Goal: Task Accomplishment & Management: Use online tool/utility

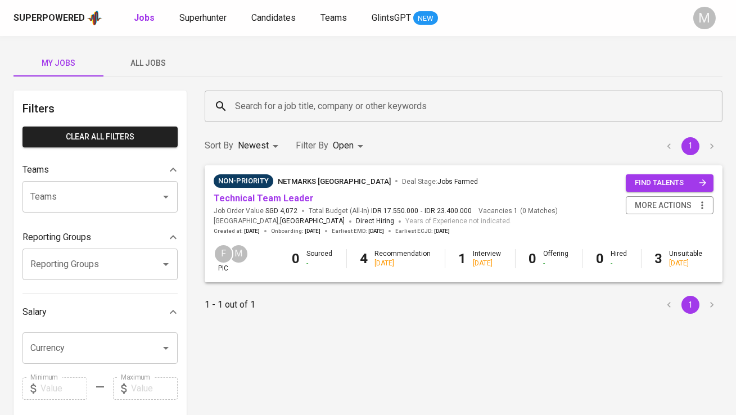
click at [209, 25] on div "Superpowered Jobs Superhunter Candidates Teams GlintsGPT NEW" at bounding box center [349, 18] width 673 height 17
click at [146, 66] on span "All Jobs" at bounding box center [148, 63] width 76 height 14
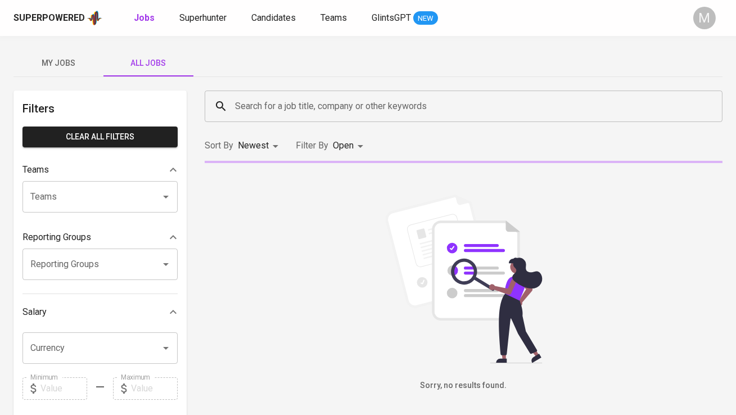
click at [271, 100] on input "Search for a job title, company or other keywords" at bounding box center [466, 106] width 468 height 21
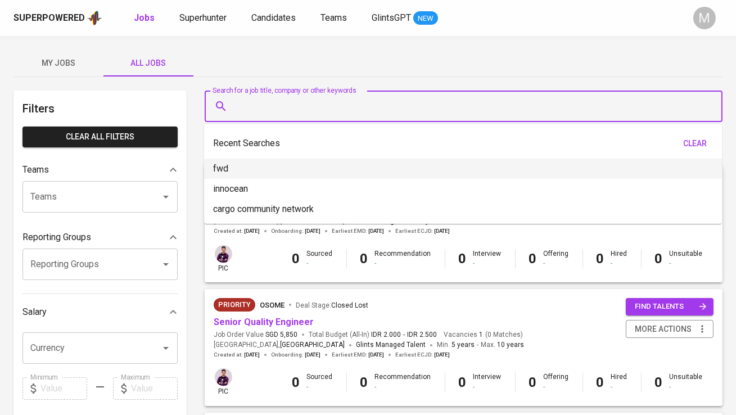
click at [253, 166] on li "fwd" at bounding box center [463, 169] width 518 height 20
type input "fwd"
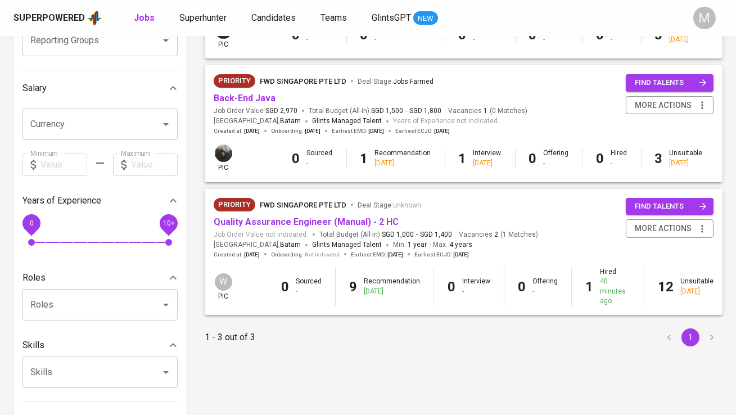
scroll to position [225, 0]
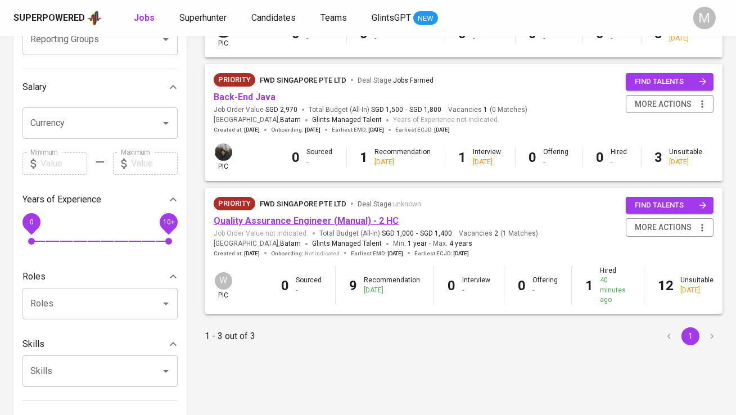
click at [281, 222] on link "Quality Assurance Engineer (Manual) - 2 HC" at bounding box center [306, 220] width 185 height 11
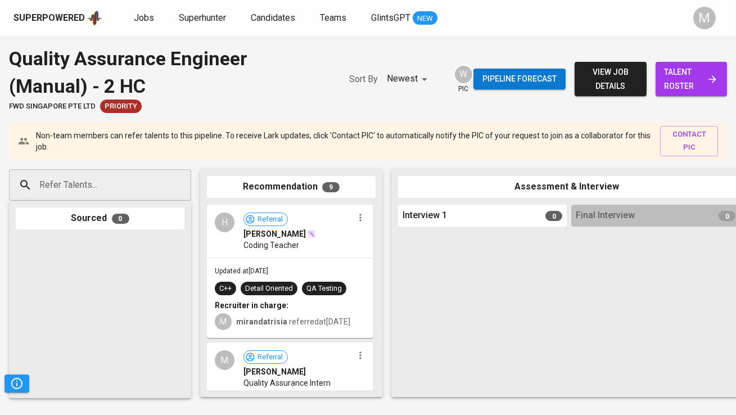
click at [679, 73] on span "talent roster" at bounding box center [691, 79] width 53 height 28
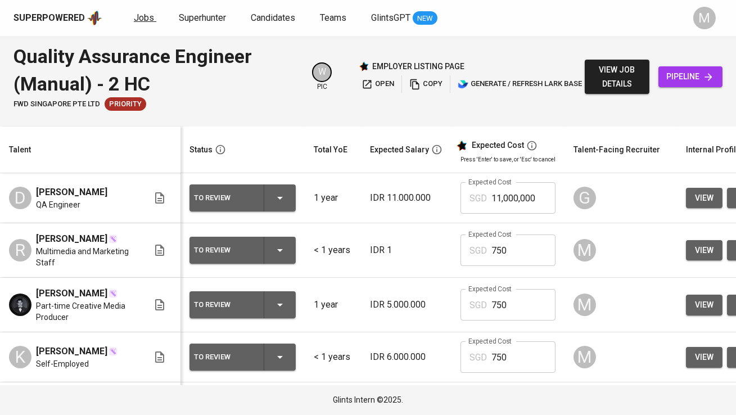
click at [151, 15] on span "Jobs" at bounding box center [144, 17] width 20 height 11
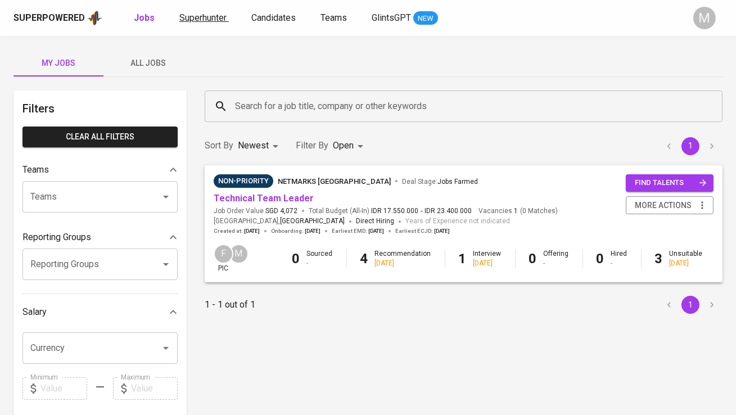
click at [211, 21] on span "Superhunter" at bounding box center [202, 17] width 47 height 11
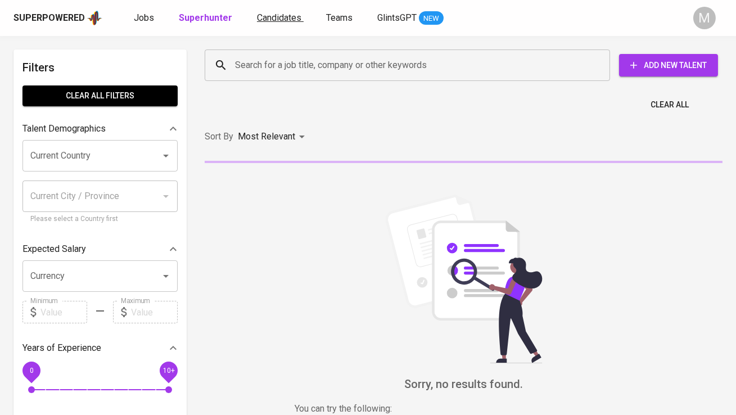
click at [268, 22] on span "Candidates" at bounding box center [279, 17] width 44 height 11
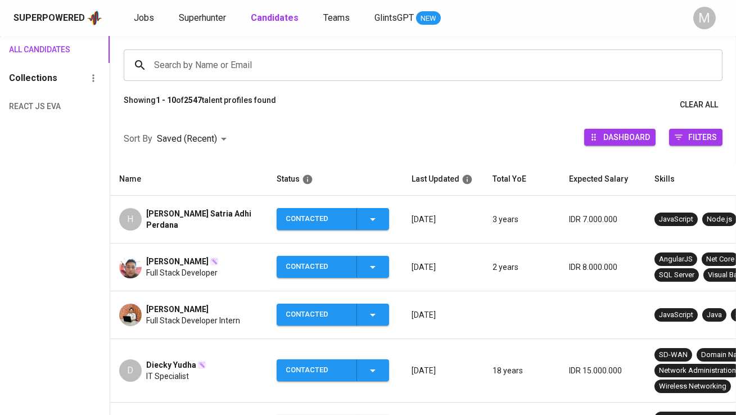
scroll to position [79, 0]
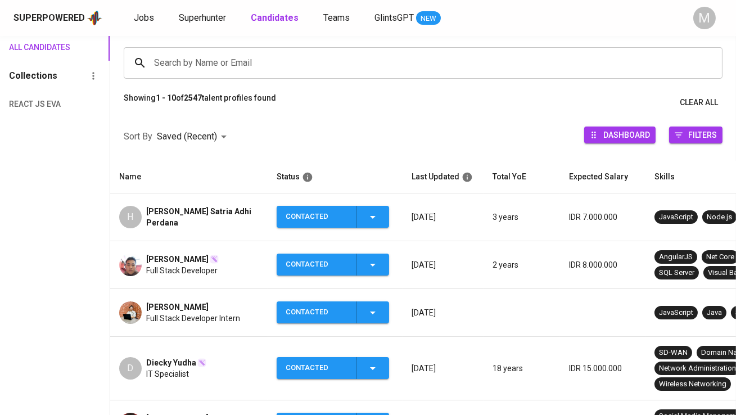
click at [211, 61] on input "Search by Name or Email" at bounding box center [425, 62] width 549 height 21
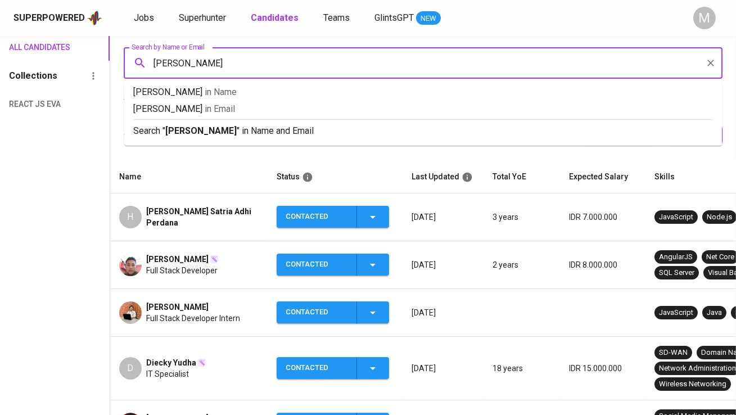
type input "alvyn"
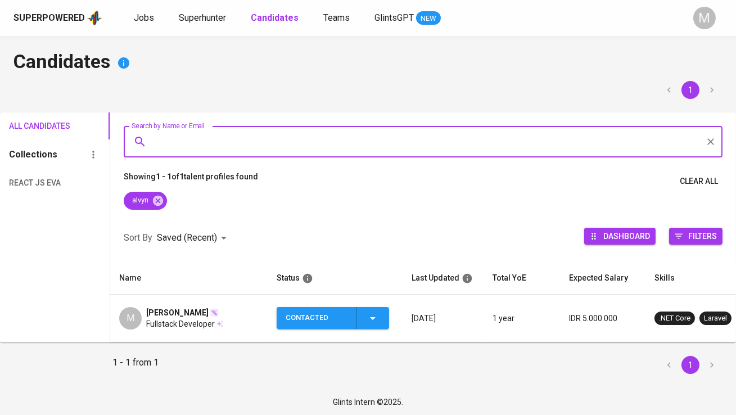
click at [206, 307] on span "[PERSON_NAME]" at bounding box center [177, 312] width 62 height 11
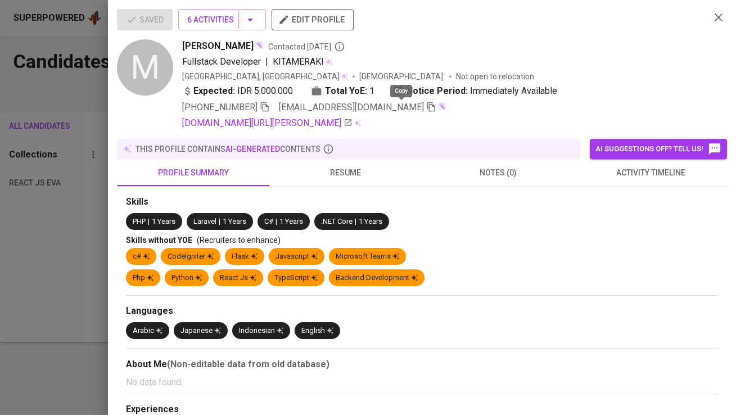
click at [427, 104] on icon "button" at bounding box center [431, 107] width 8 height 10
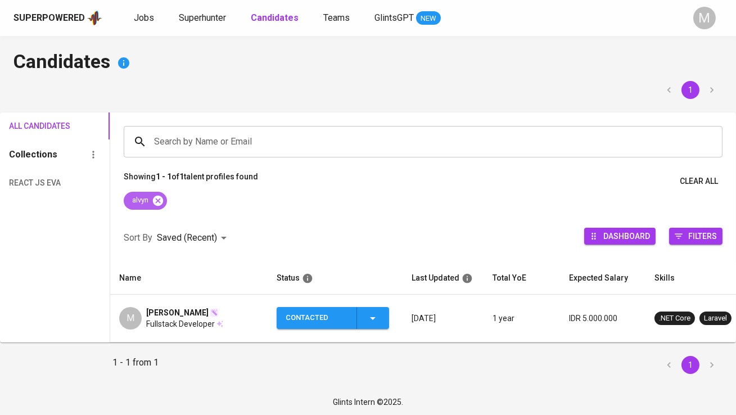
click at [158, 201] on icon at bounding box center [158, 201] width 12 height 12
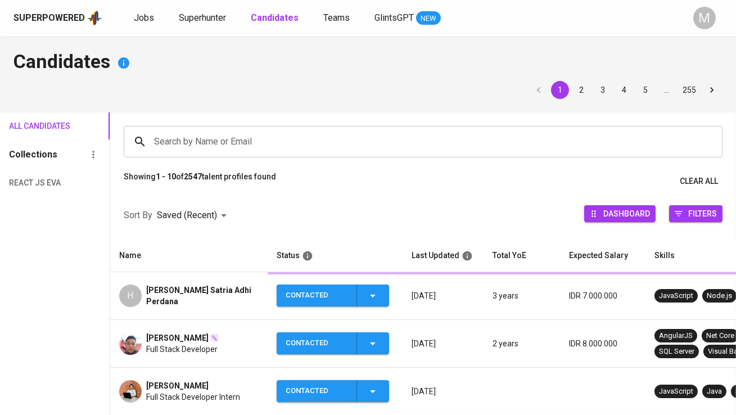
click at [169, 151] on input "Search by Name or Email" at bounding box center [425, 141] width 549 height 21
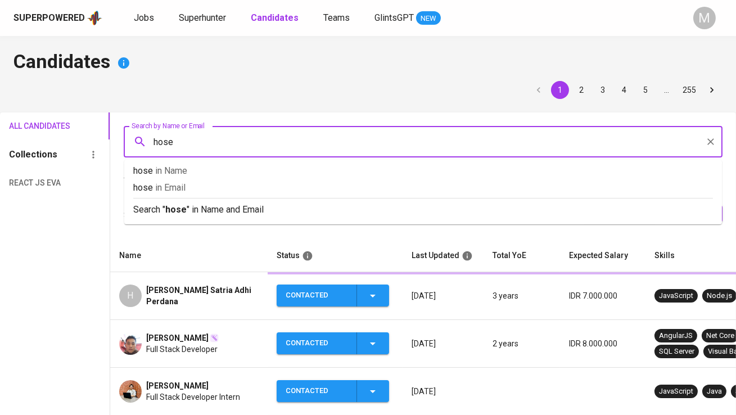
type input "hosea"
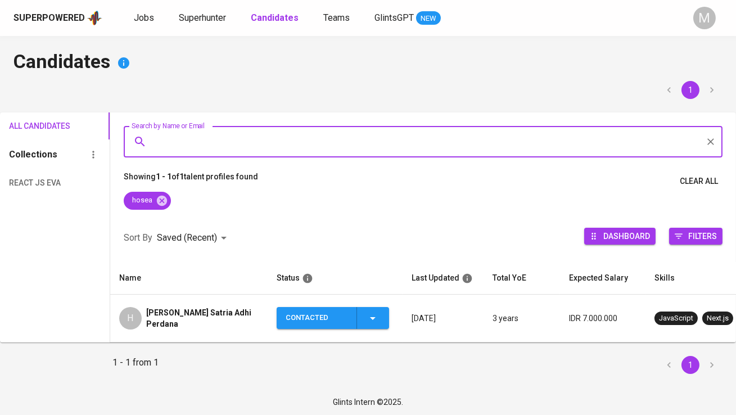
click at [191, 312] on span "[PERSON_NAME] Satria Adhi Perdana" at bounding box center [202, 318] width 112 height 22
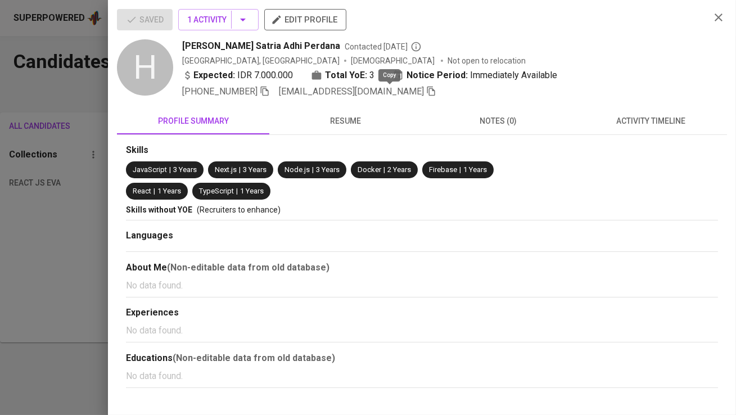
click at [427, 90] on icon "button" at bounding box center [431, 92] width 8 height 10
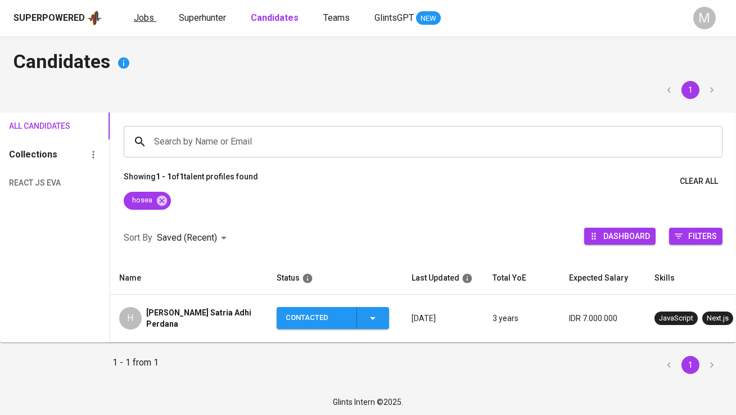
click at [137, 19] on span "Jobs" at bounding box center [144, 17] width 20 height 11
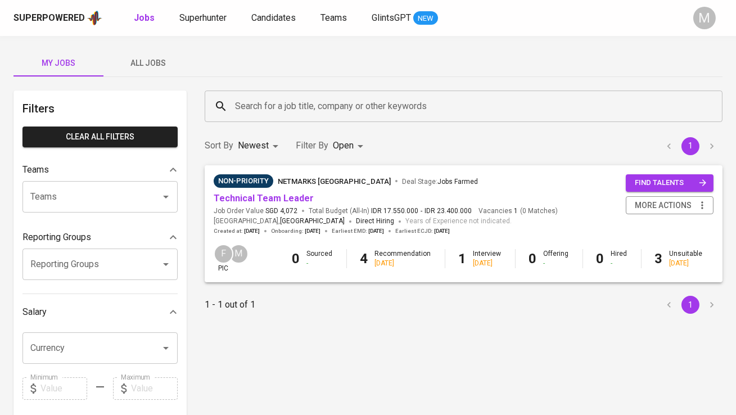
click at [155, 60] on span "All Jobs" at bounding box center [148, 63] width 76 height 14
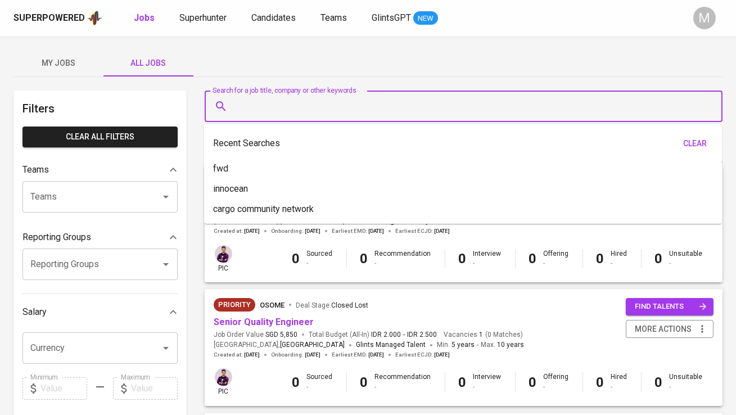
click at [276, 103] on input "Search for a job title, company or other keywords" at bounding box center [466, 106] width 468 height 21
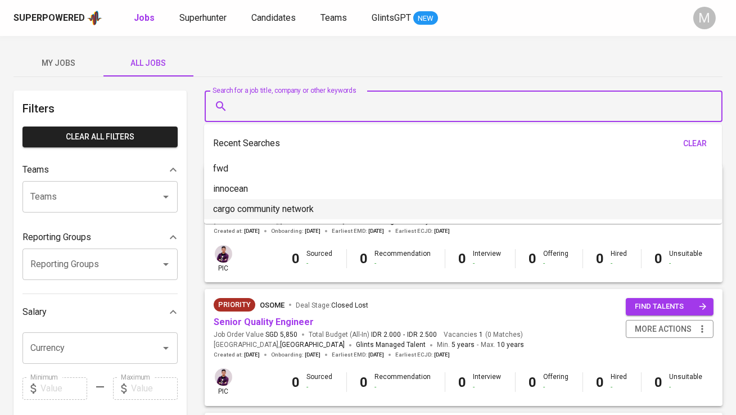
click at [278, 202] on p "cargo community network" at bounding box center [263, 208] width 101 height 13
type input "cargo community network"
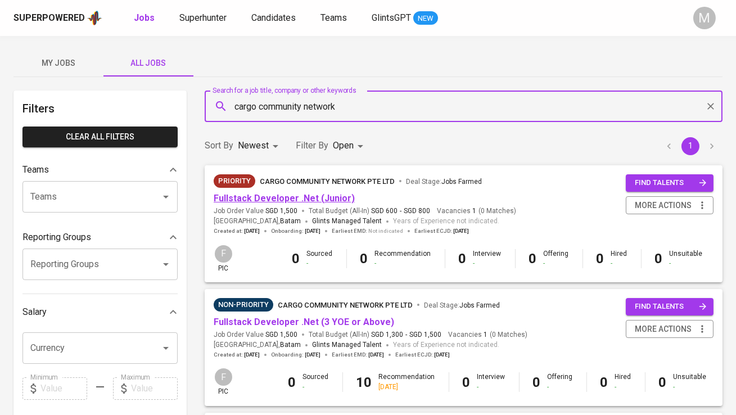
click at [338, 199] on link "Fullstack Developer .Net (Junior)" at bounding box center [284, 198] width 141 height 11
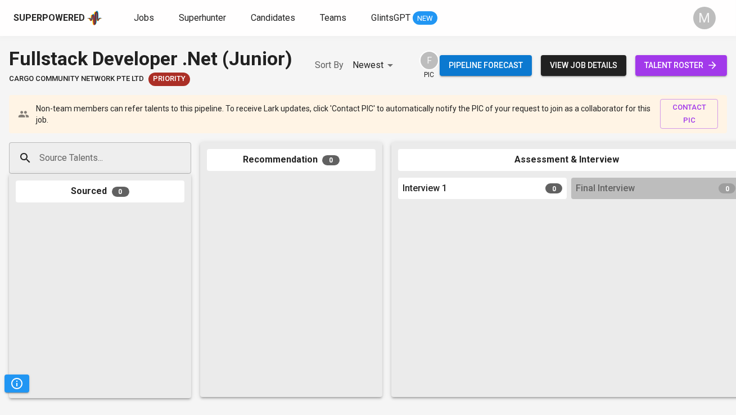
click at [657, 66] on span "talent roster" at bounding box center [681, 65] width 74 height 14
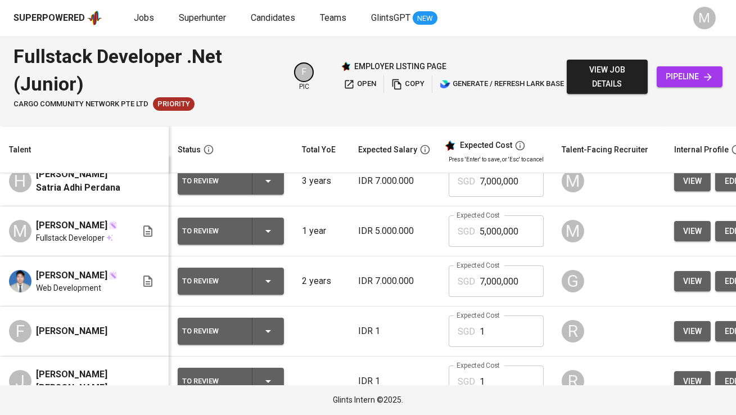
scroll to position [7, 0]
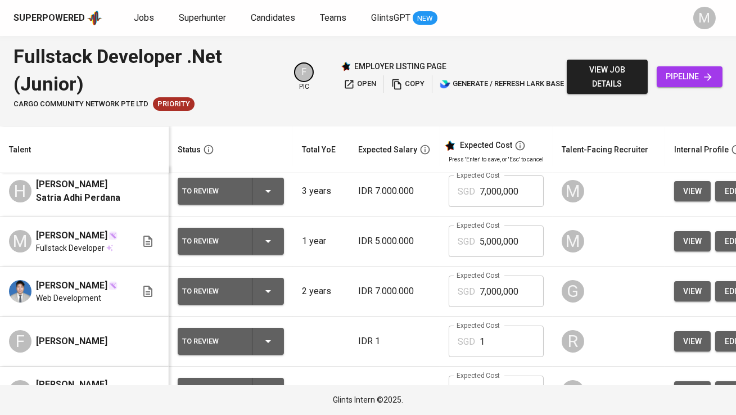
click at [498, 240] on input "5,000,000" at bounding box center [512, 241] width 64 height 31
type input "9,000,000"
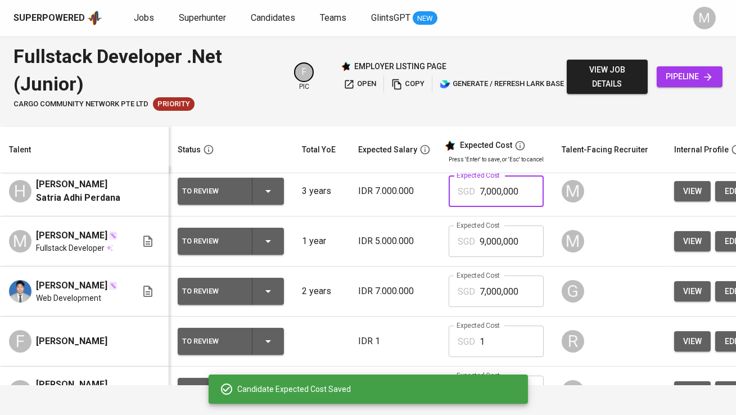
click at [502, 192] on input "7,000,000" at bounding box center [512, 190] width 64 height 31
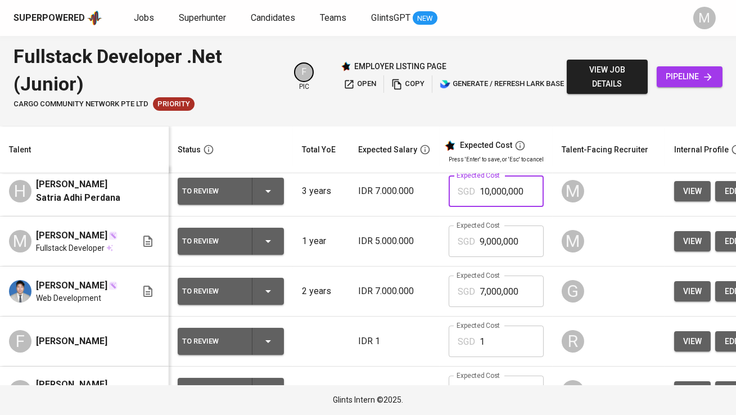
type input "10,000,000"
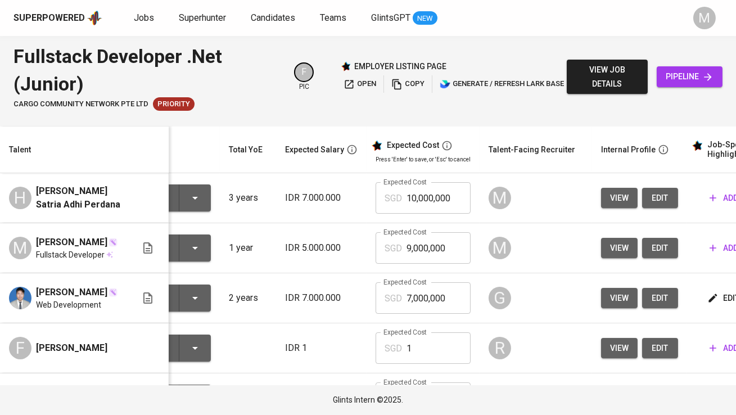
scroll to position [0, 96]
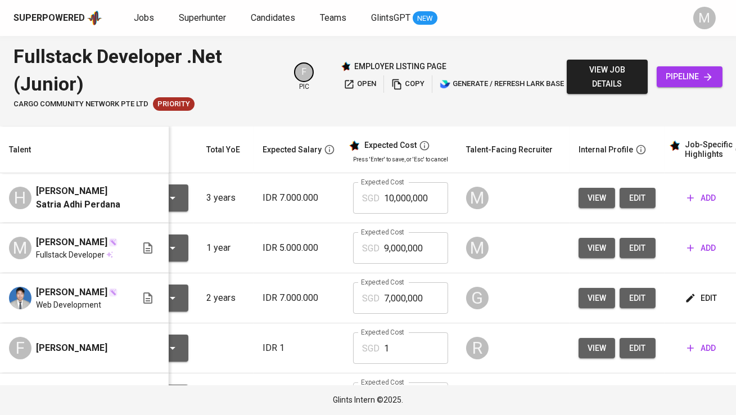
click at [711, 201] on span "add" at bounding box center [701, 198] width 29 height 14
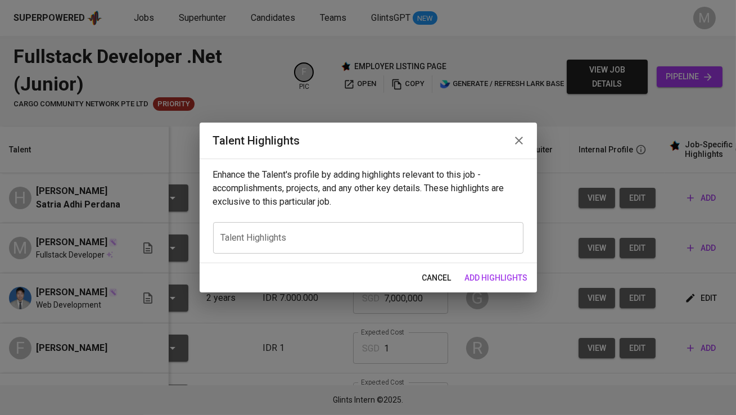
click at [396, 247] on div "x Talent Highlights" at bounding box center [368, 237] width 310 height 31
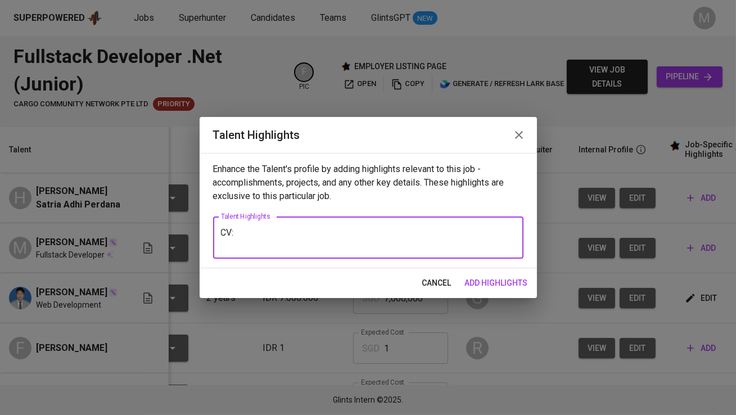
paste textarea "[URL][DOMAIN_NAME]"
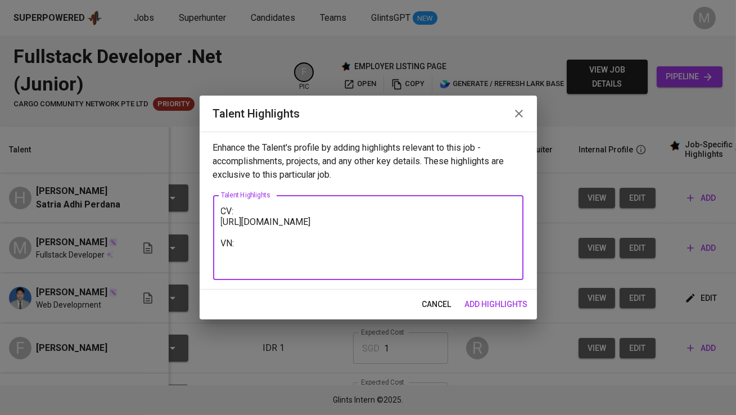
paste textarea "[URL][DOMAIN_NAME]"
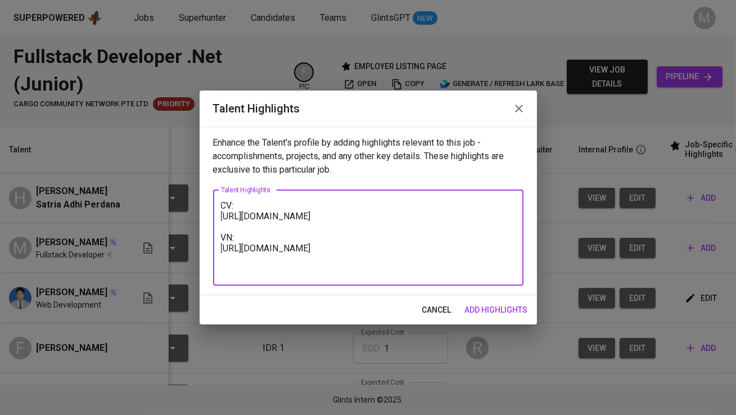
type textarea "CV: [URL][DOMAIN_NAME] VN: [URL][DOMAIN_NAME]"
click at [516, 313] on span "add highlights" at bounding box center [496, 310] width 63 height 14
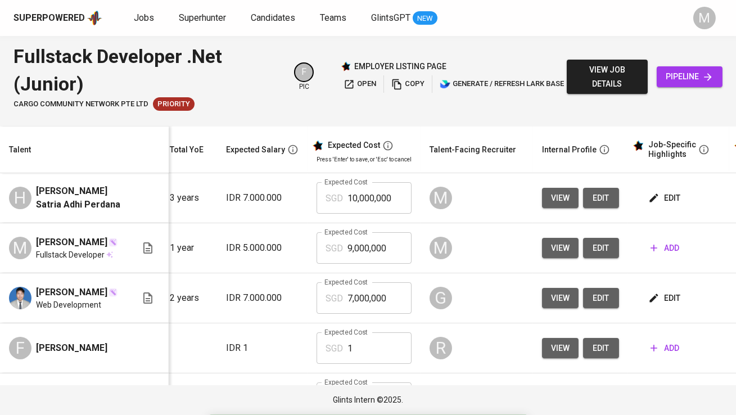
scroll to position [0, 133]
click at [670, 253] on span "add" at bounding box center [664, 248] width 29 height 14
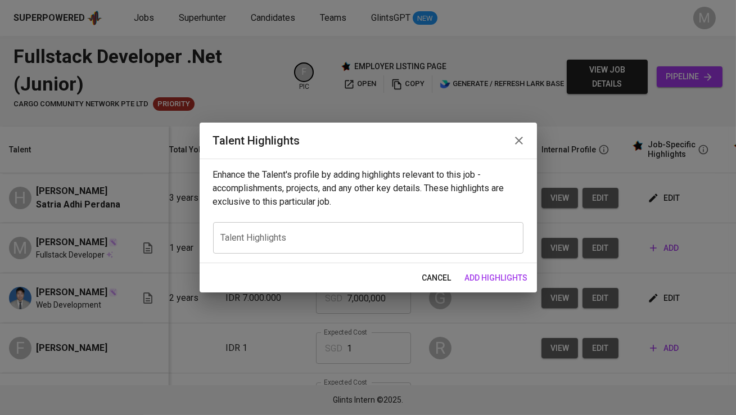
click at [403, 231] on div "x Talent Highlights" at bounding box center [368, 237] width 310 height 31
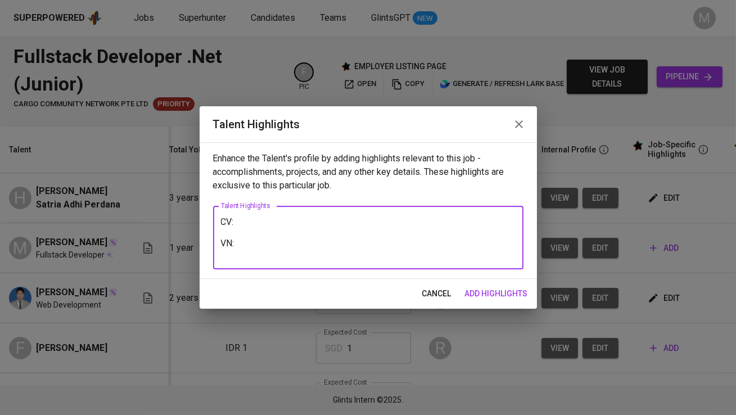
paste textarea "[URL][DOMAIN_NAME]"
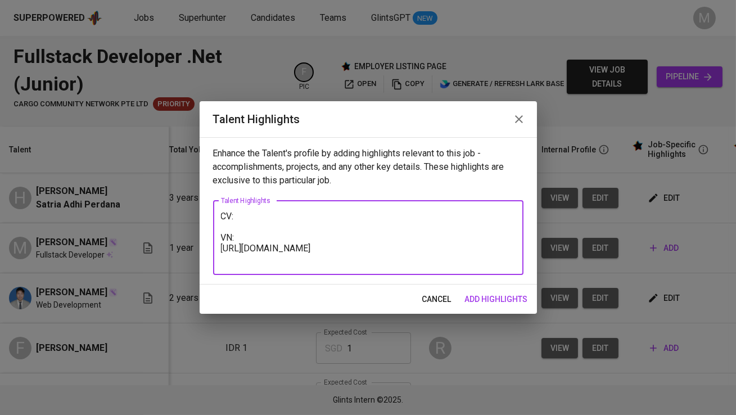
click at [291, 213] on textarea "CV: VN: [URL][DOMAIN_NAME]" at bounding box center [368, 237] width 295 height 53
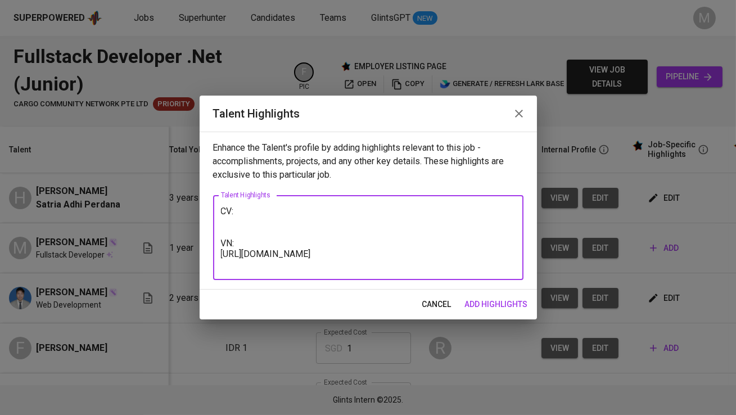
paste textarea "[URL][DOMAIN_NAME]"
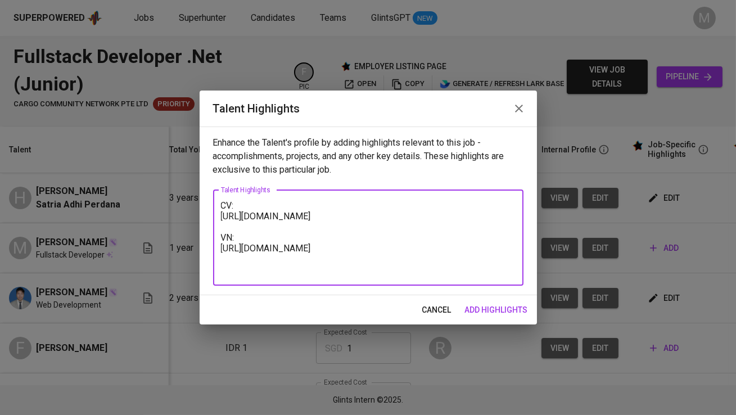
type textarea "CV: [URL][DOMAIN_NAME] VN: [URL][DOMAIN_NAME]"
click at [488, 306] on span "add highlights" at bounding box center [496, 310] width 63 height 14
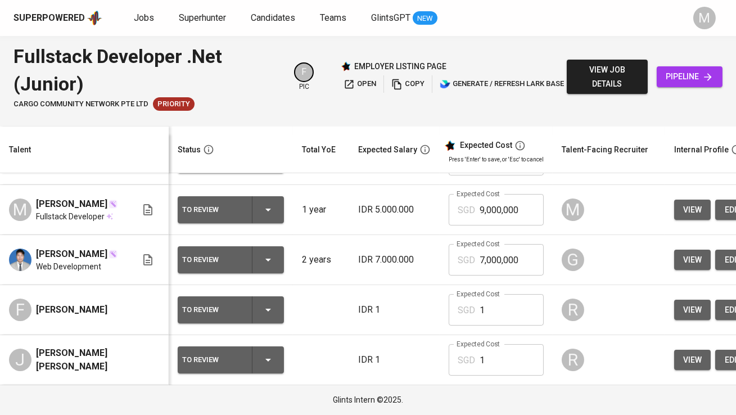
scroll to position [94, 0]
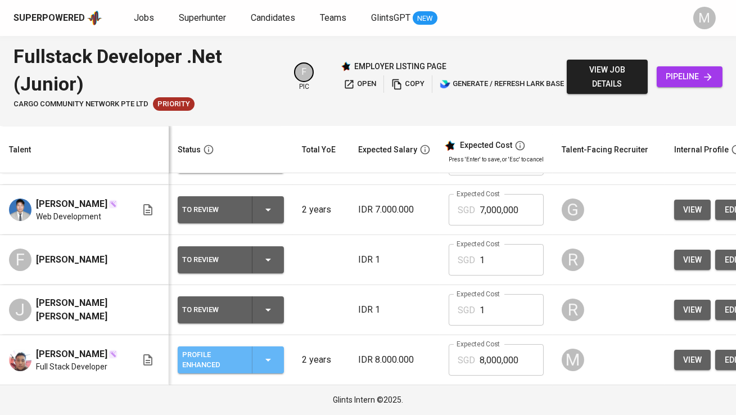
click at [205, 353] on div "Profile Enhanced" at bounding box center [212, 360] width 61 height 25
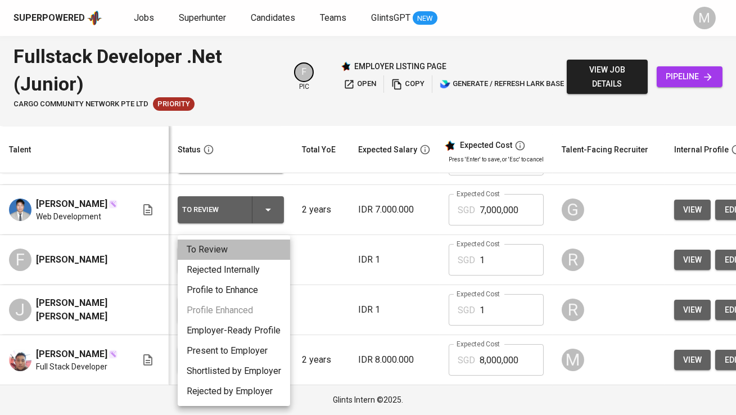
click at [230, 248] on li "To Review" at bounding box center [234, 250] width 112 height 20
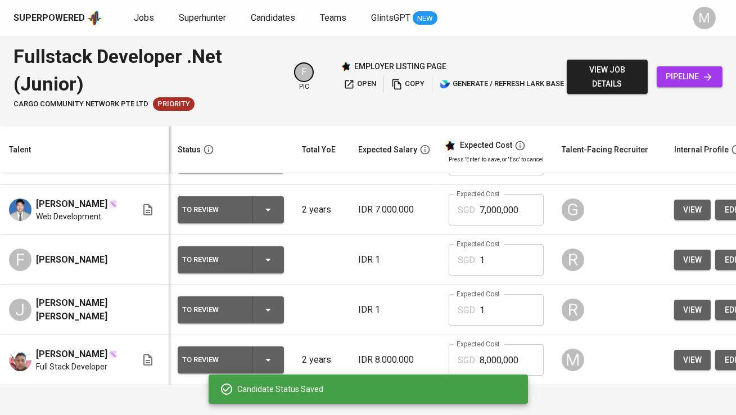
scroll to position [0, 0]
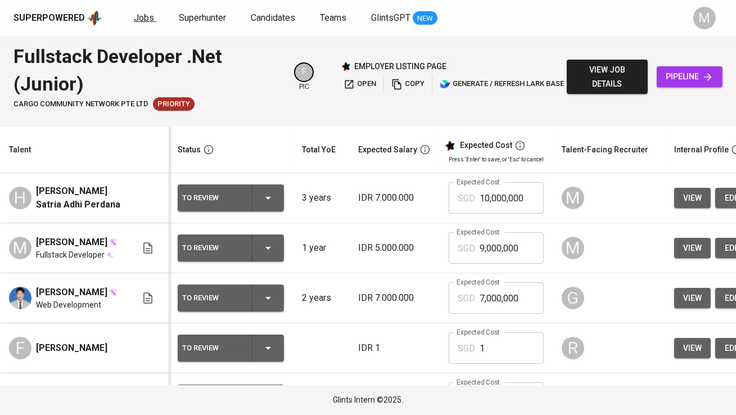
click at [142, 13] on span "Jobs" at bounding box center [144, 17] width 20 height 11
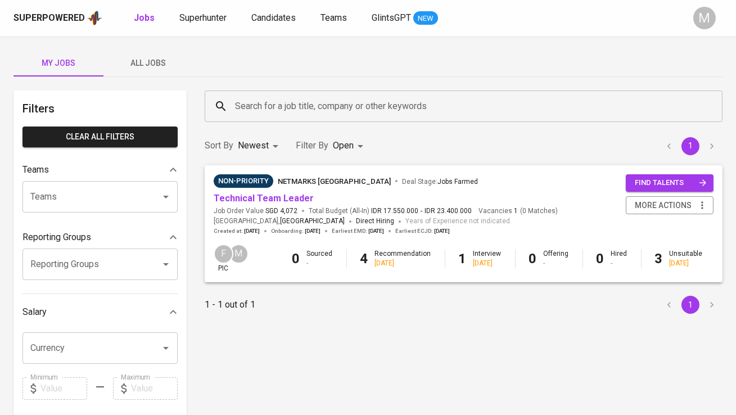
click at [161, 66] on span "All Jobs" at bounding box center [148, 63] width 76 height 14
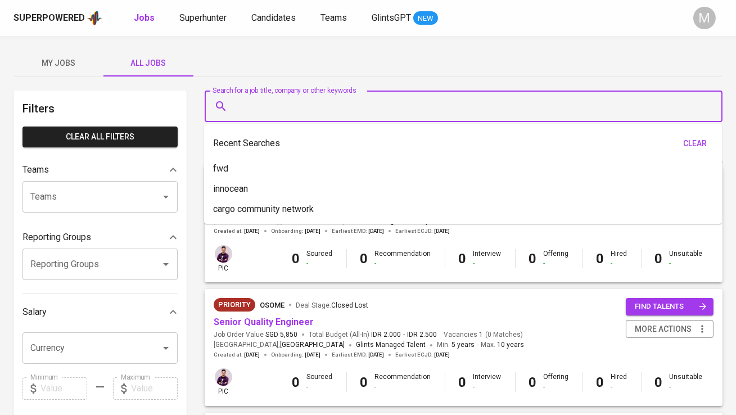
click at [289, 111] on input "Search for a job title, company or other keywords" at bounding box center [466, 106] width 468 height 21
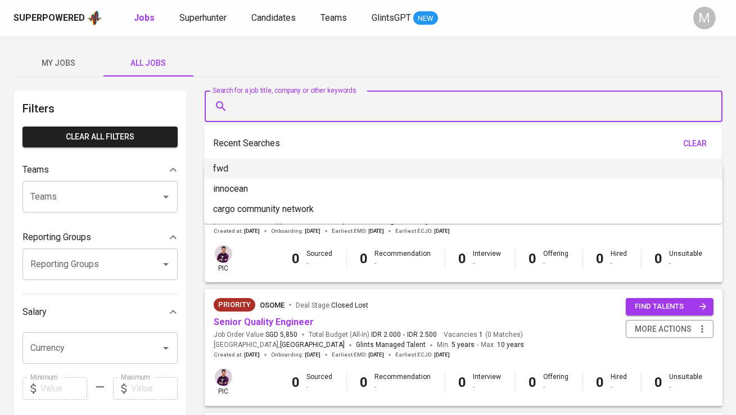
click at [294, 175] on li "fwd" at bounding box center [463, 169] width 518 height 20
type input "fwd"
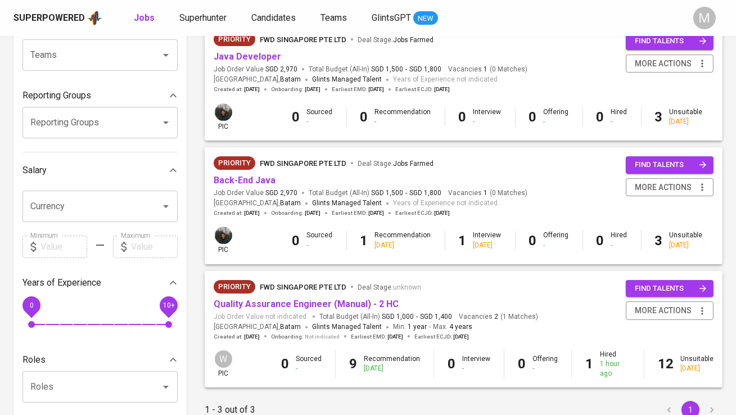
scroll to position [143, 0]
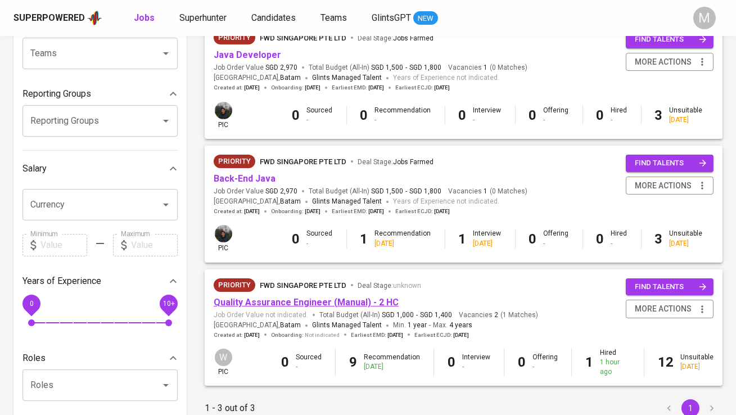
click at [262, 303] on link "Quality Assurance Engineer (Manual) - 2 HC" at bounding box center [306, 302] width 185 height 11
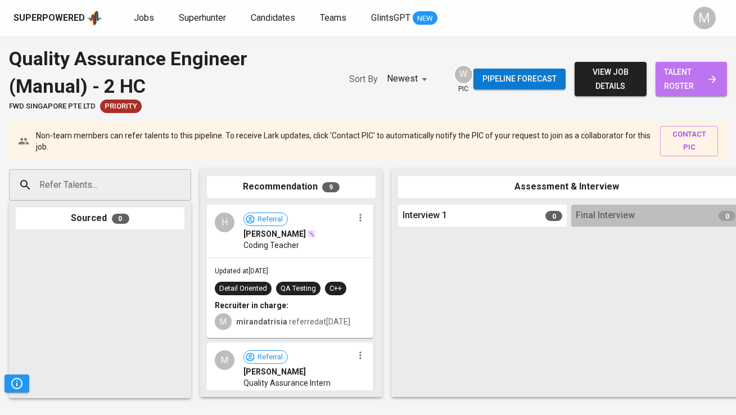
click at [680, 80] on span "talent roster" at bounding box center [691, 79] width 53 height 28
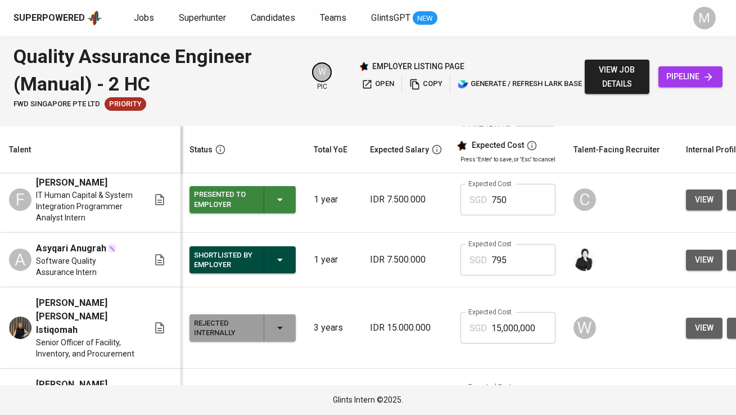
scroll to position [739, 0]
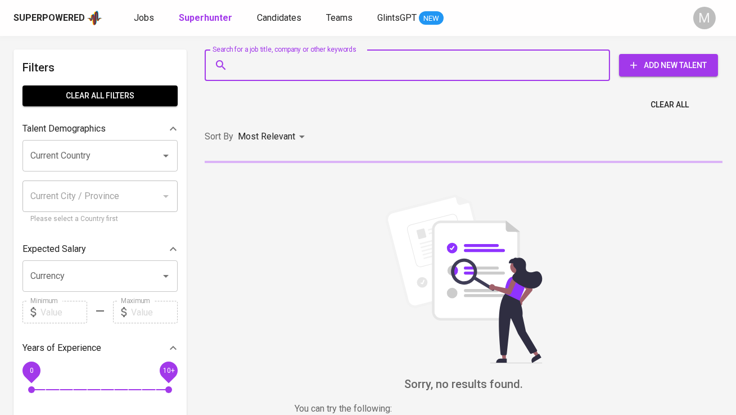
click at [255, 68] on input "Search for a job title, company or other keywords" at bounding box center [410, 65] width 356 height 21
paste input "[EMAIL_ADDRESS][DOMAIN_NAME]"
type input "[EMAIL_ADDRESS][DOMAIN_NAME]"
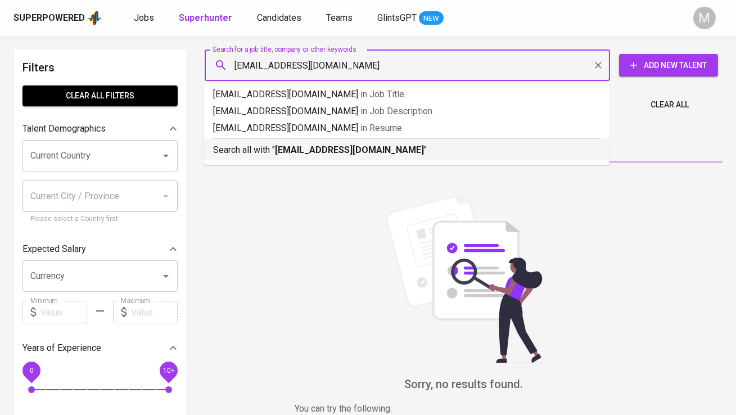
click at [268, 160] on ul "alvynmuharram@gmail.com in Job Title alvynmuharram@gmail.com in Job Description…" at bounding box center [406, 124] width 405 height 82
click at [284, 152] on b "[EMAIL_ADDRESS][DOMAIN_NAME]" at bounding box center [349, 150] width 149 height 11
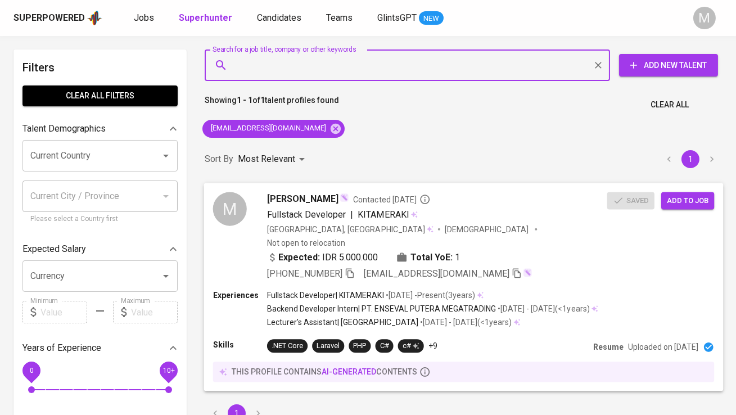
click at [684, 204] on span "Add to job" at bounding box center [688, 200] width 42 height 13
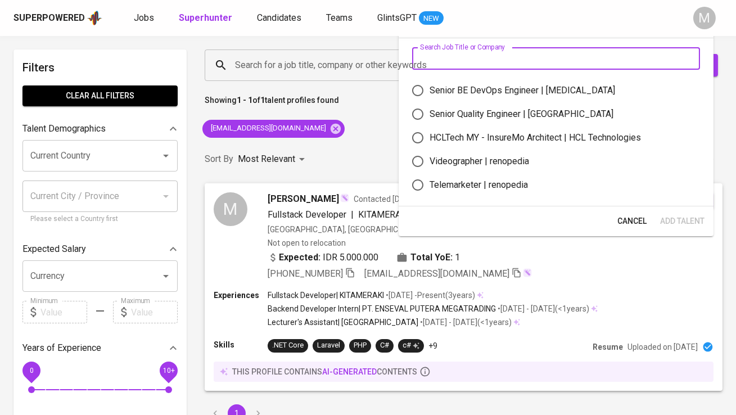
click at [468, 53] on input "text" at bounding box center [556, 58] width 288 height 22
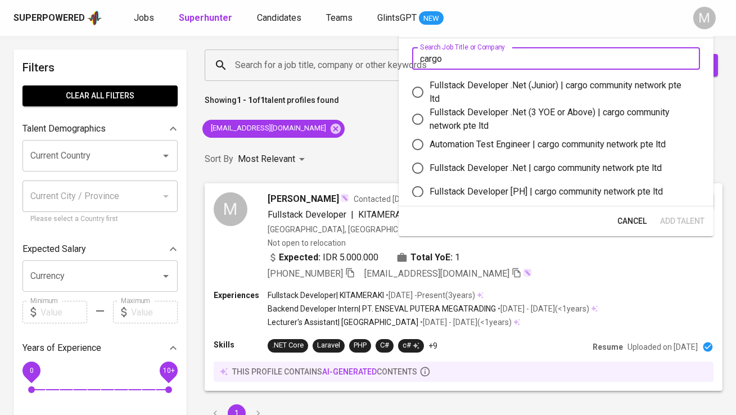
type input "cargo"
click at [528, 79] on div "Fullstack Developer .Net (Junior) | cargo community network pte ltd" at bounding box center [561, 92] width 262 height 27
click at [430, 80] on input "Fullstack Developer .Net (Junior) | cargo community network pte ltd" at bounding box center [418, 92] width 24 height 24
radio input "true"
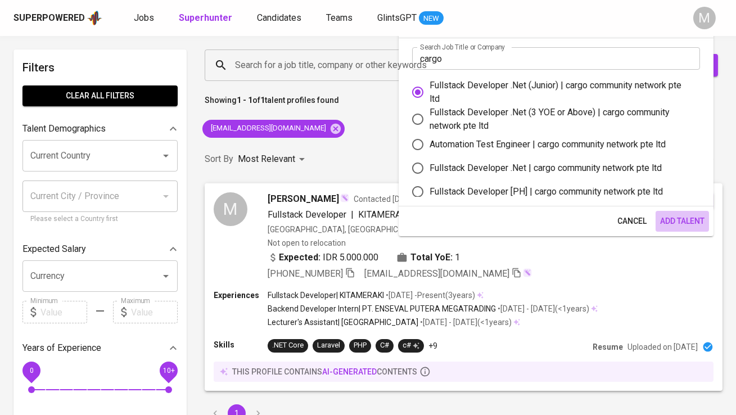
click at [679, 218] on span "Add Talent" at bounding box center [682, 221] width 44 height 14
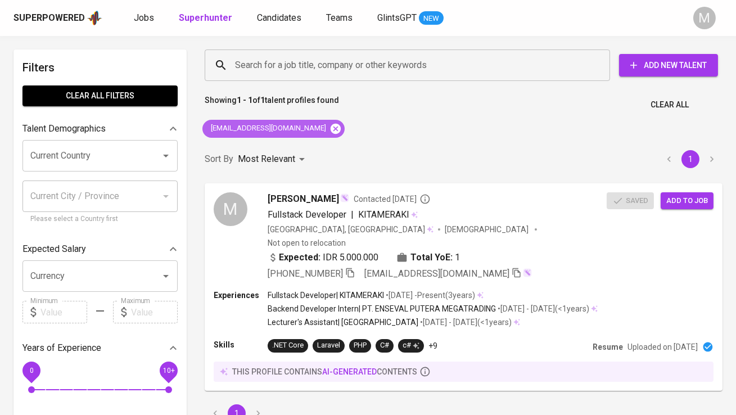
click at [331, 129] on icon at bounding box center [336, 128] width 10 height 10
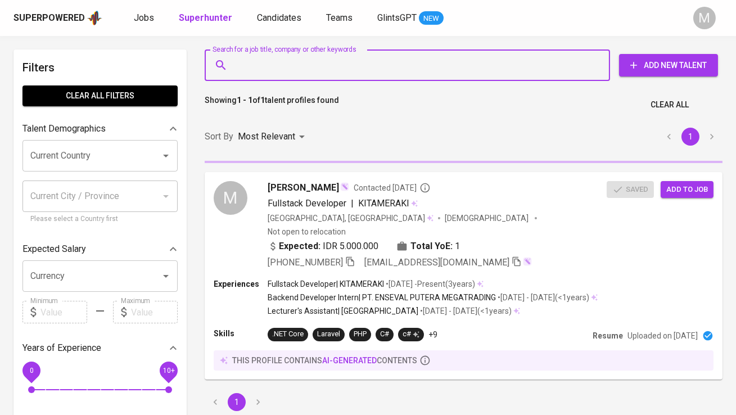
click at [281, 73] on input "Search for a job title, company or other keywords" at bounding box center [410, 65] width 356 height 21
paste input "[EMAIL_ADDRESS][DOMAIN_NAME]"
type input "[EMAIL_ADDRESS][DOMAIN_NAME]"
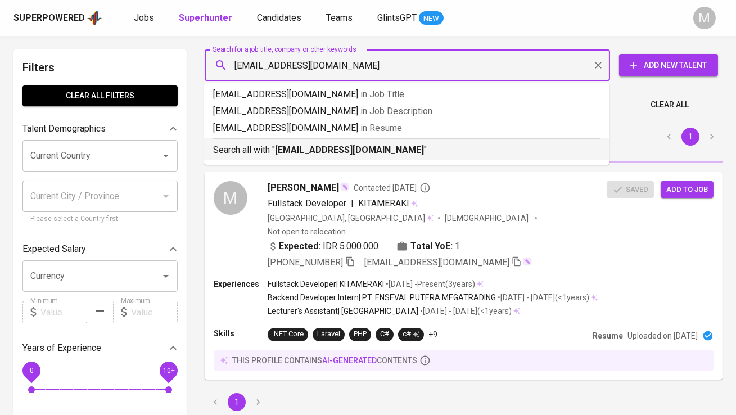
click at [294, 152] on b "[EMAIL_ADDRESS][DOMAIN_NAME]" at bounding box center [349, 150] width 149 height 11
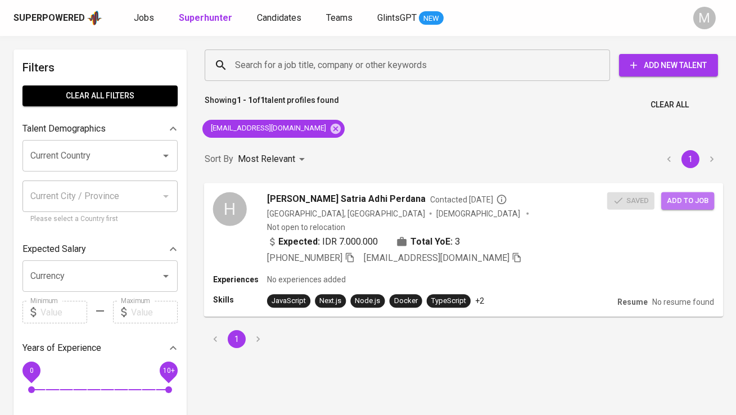
click at [687, 199] on span "Add to job" at bounding box center [688, 200] width 42 height 13
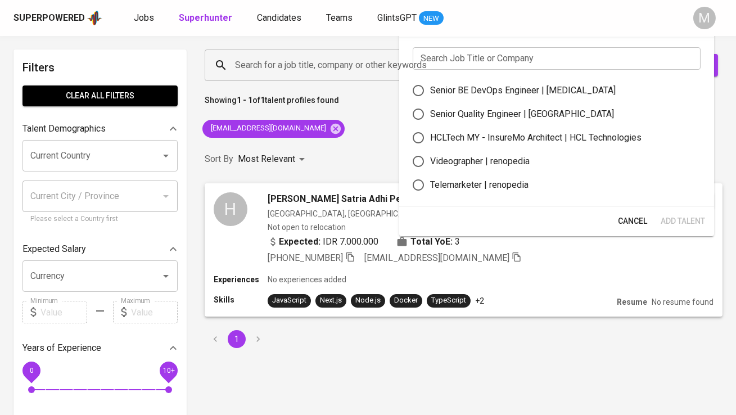
click at [498, 60] on input "text" at bounding box center [557, 58] width 288 height 22
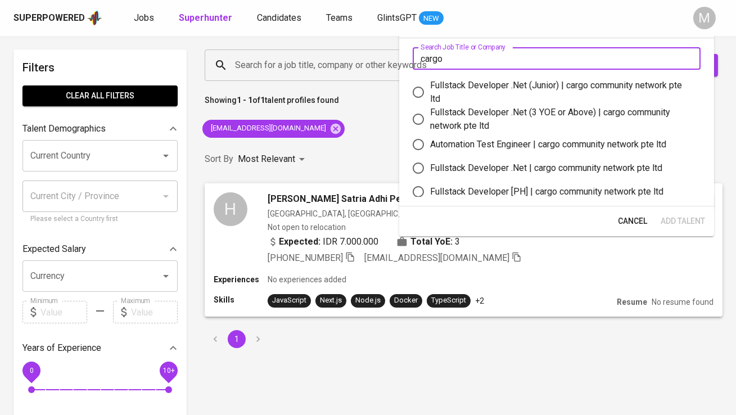
type input "cargo"
click at [473, 89] on div "Fullstack Developer .Net (Junior) | cargo community network pte ltd" at bounding box center [561, 92] width 262 height 27
click at [430, 89] on input "Fullstack Developer .Net (Junior) | cargo community network pte ltd" at bounding box center [419, 92] width 24 height 24
radio input "true"
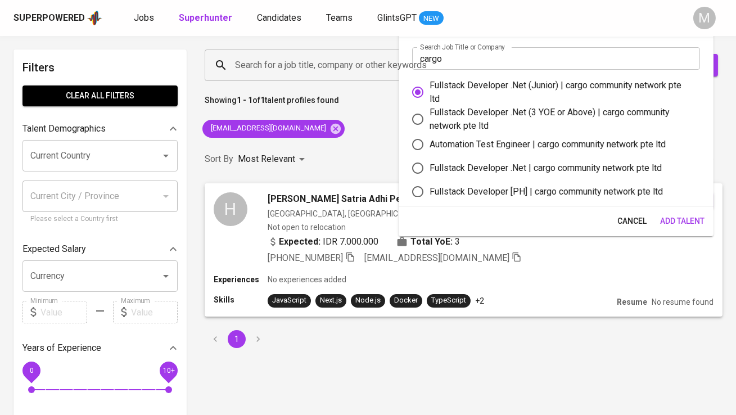
click at [688, 222] on span "Add Talent" at bounding box center [682, 221] width 44 height 14
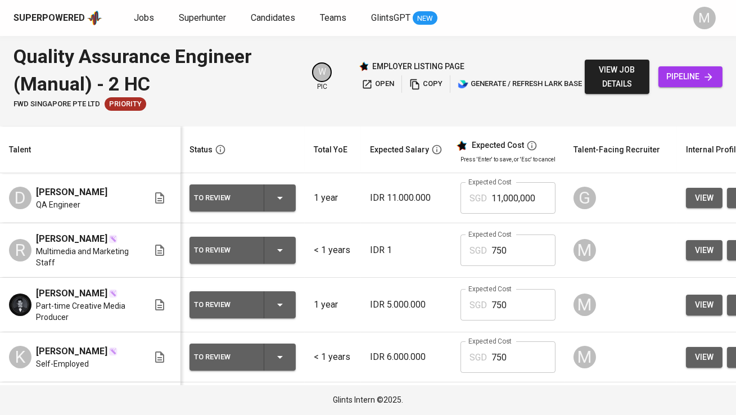
scroll to position [739, 0]
